Goal: Find specific page/section: Find specific page/section

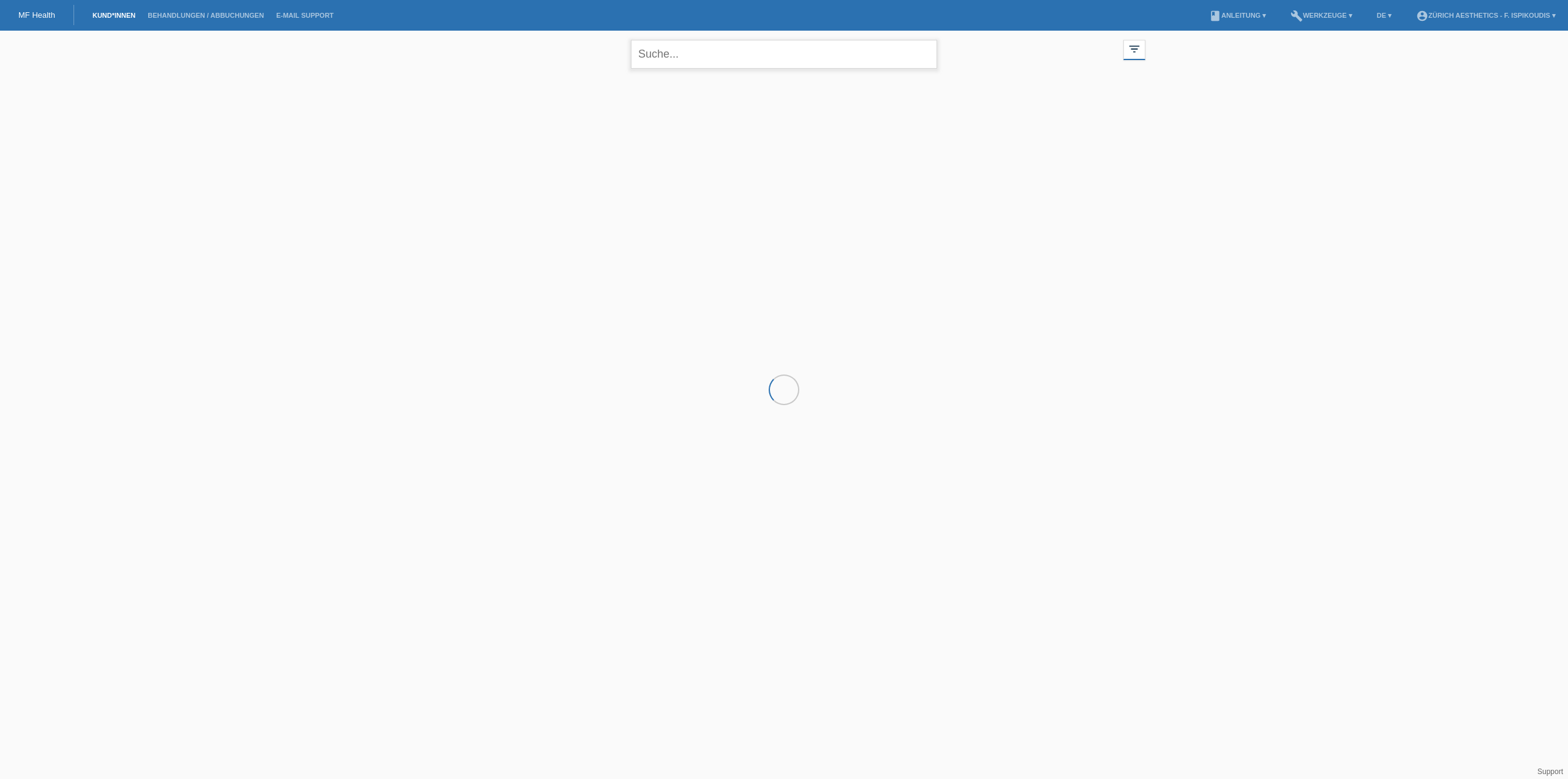
click at [724, 53] on input "text" at bounding box center [784, 53] width 306 height 29
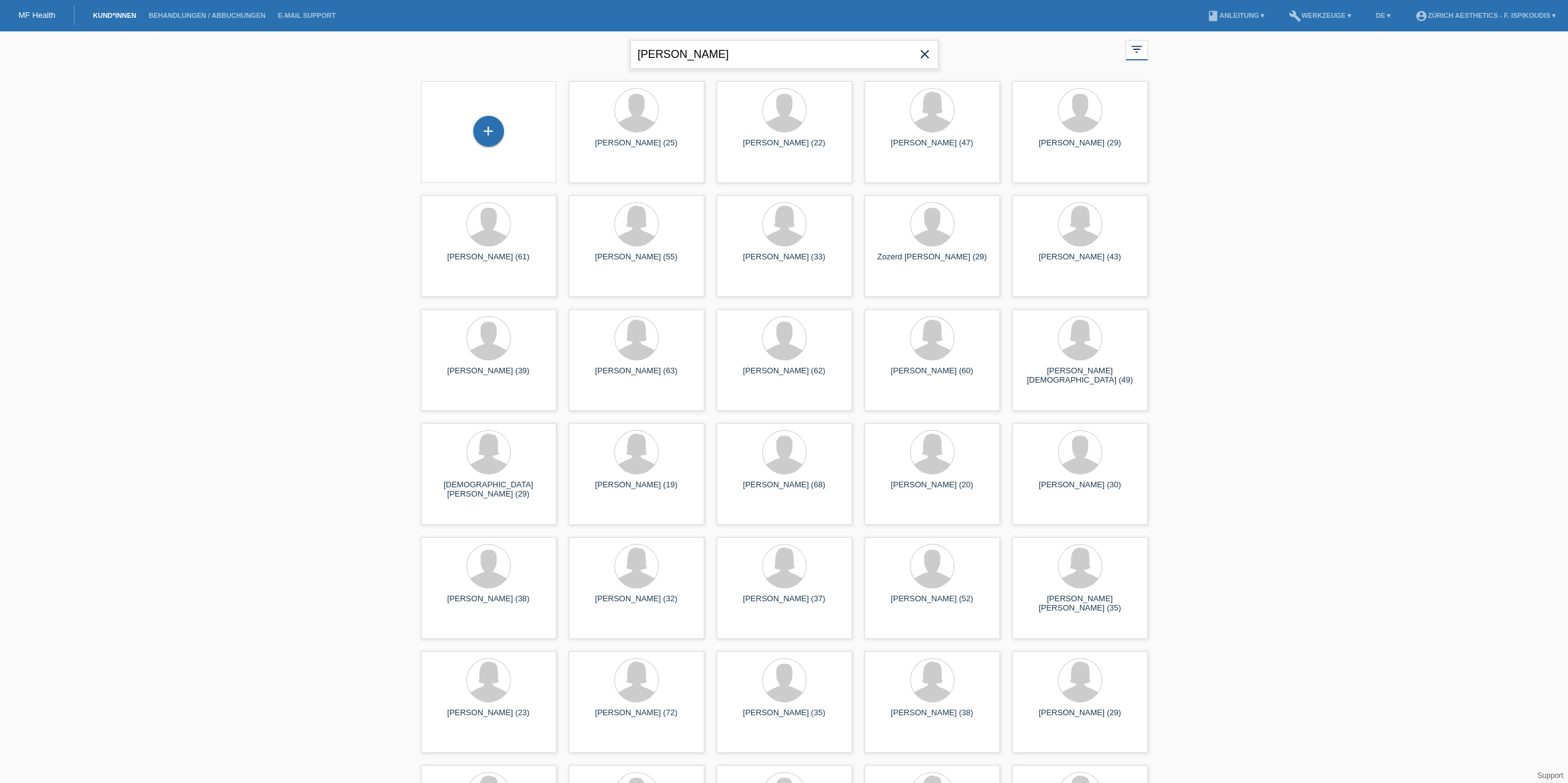
type input "[PERSON_NAME]"
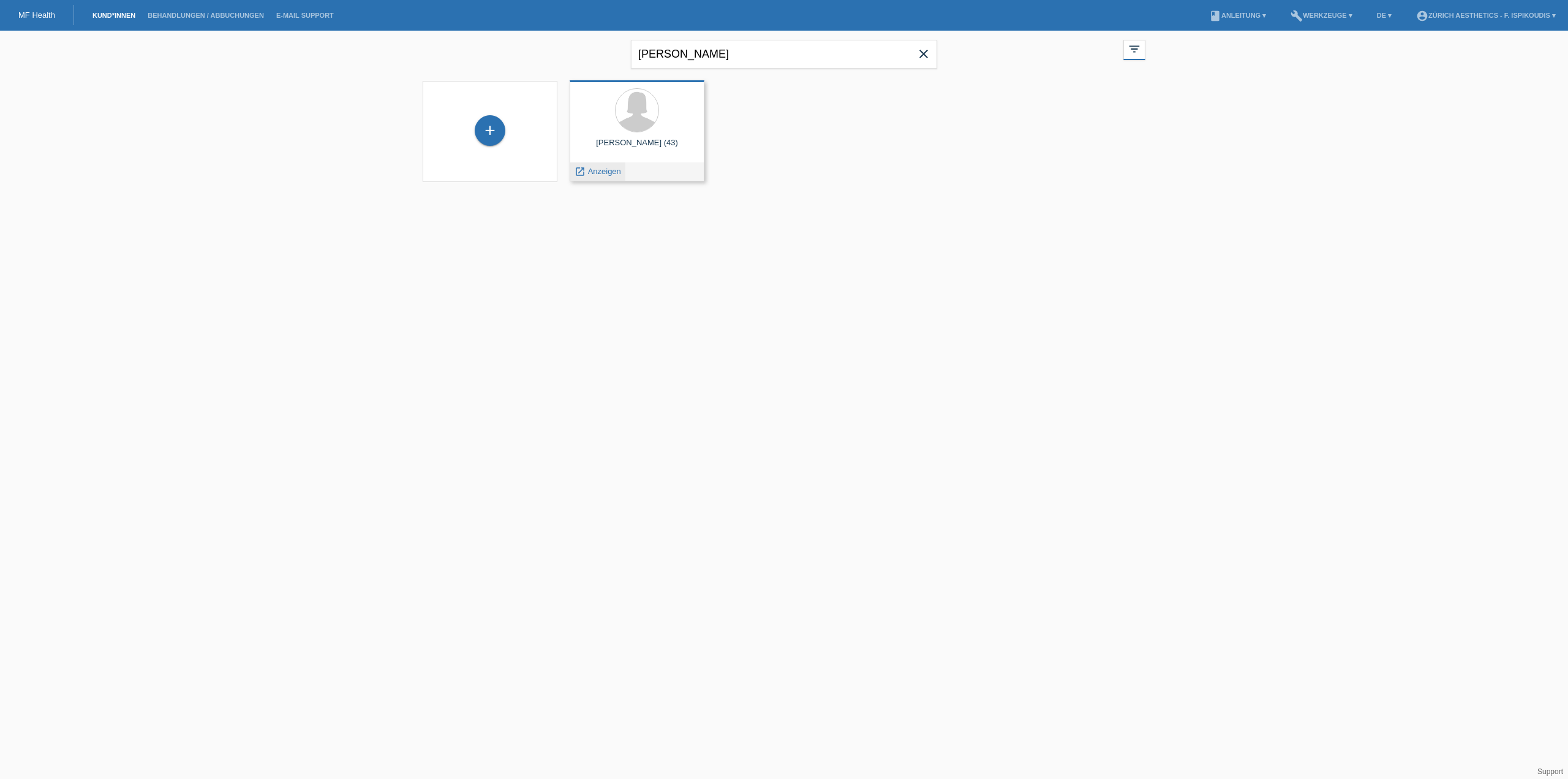
click at [607, 172] on span "Anzeigen" at bounding box center [604, 170] width 33 height 9
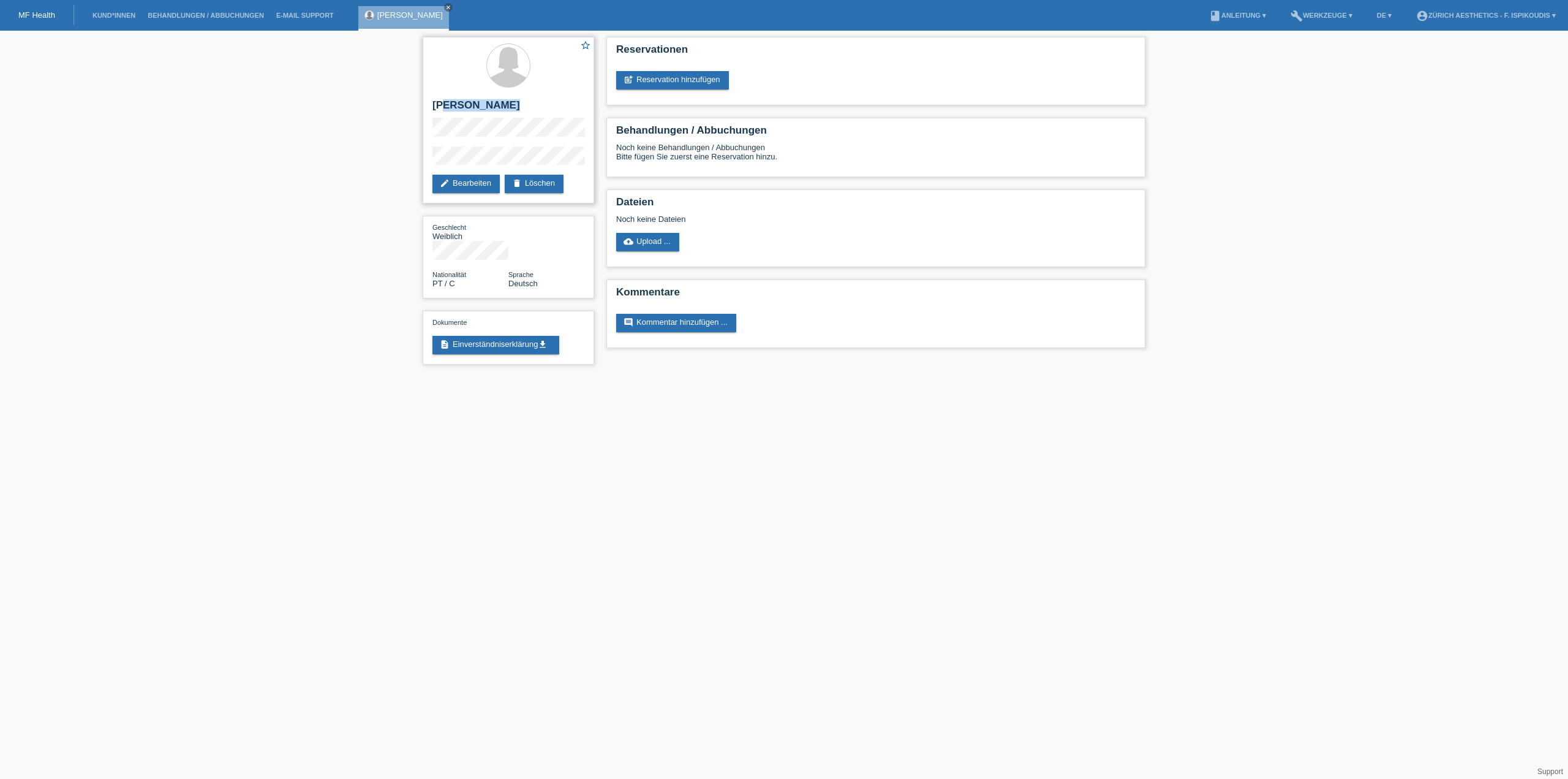
click at [443, 117] on div "star_border [PERSON_NAME] edit Bearbeiten delete Löschen" at bounding box center [508, 119] width 171 height 166
